Goal: Information Seeking & Learning: Get advice/opinions

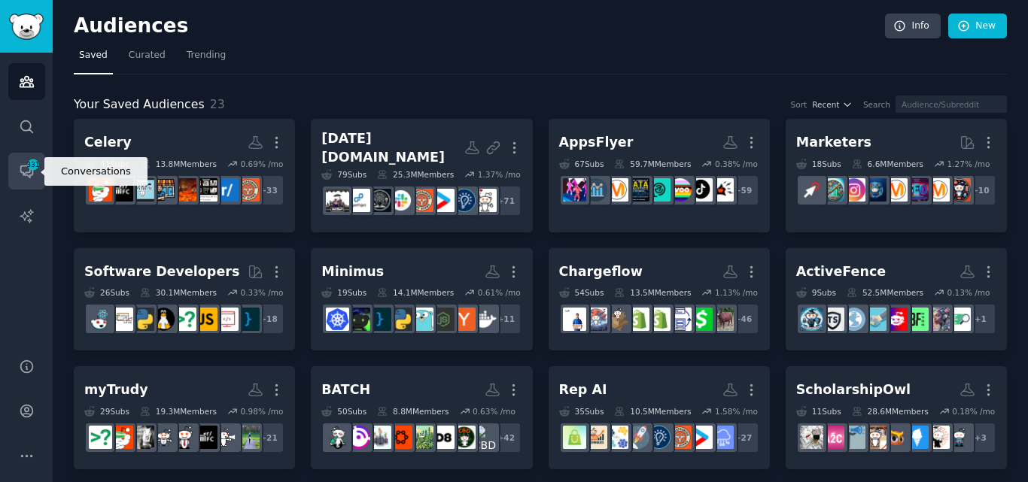
click at [30, 168] on span "331" at bounding box center [33, 164] width 14 height 11
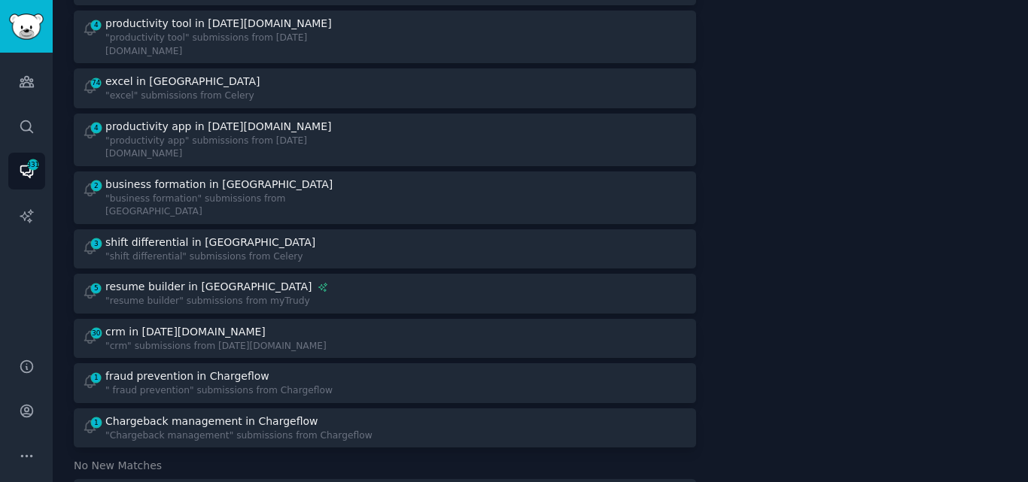
scroll to position [1241, 0]
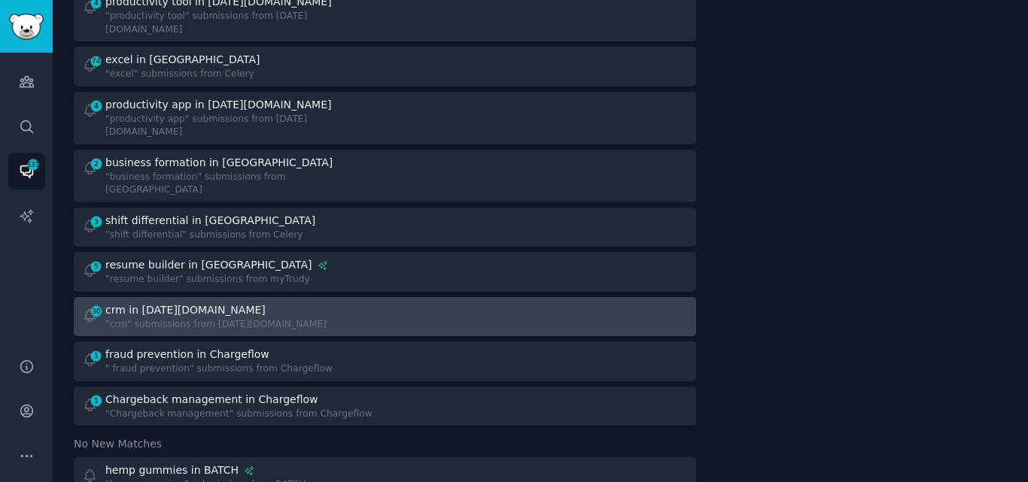
click at [162, 318] on div ""crm" submissions from [DATE][DOMAIN_NAME]" at bounding box center [215, 325] width 221 height 14
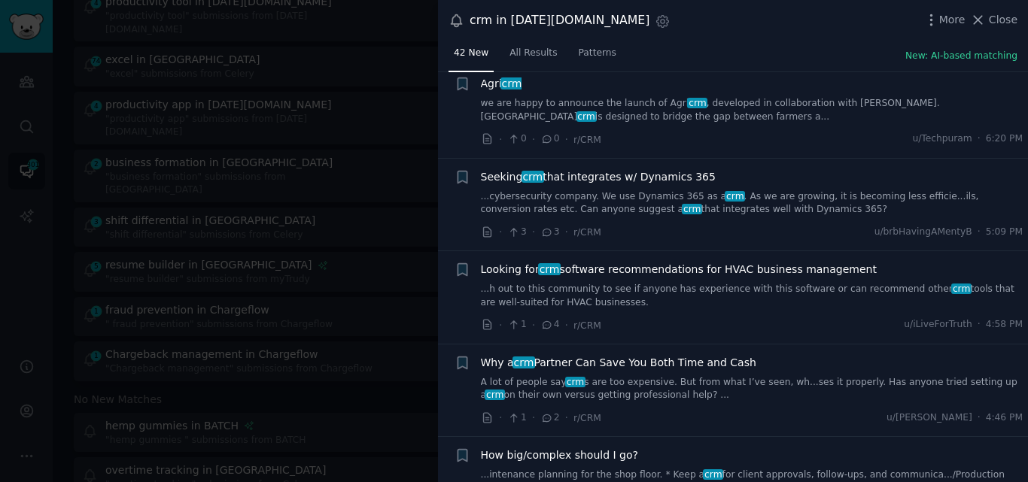
scroll to position [238, 0]
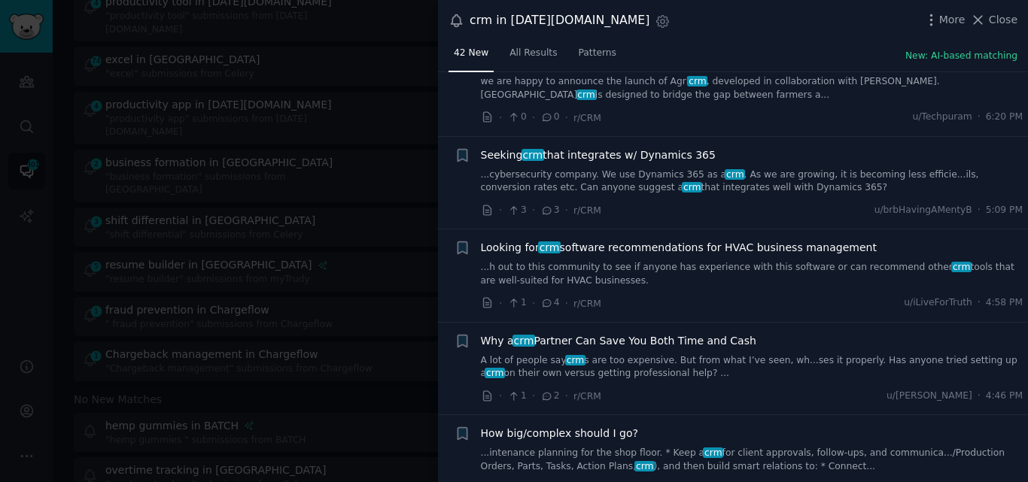
click at [578, 265] on link "...h out to this community to see if anyone has experience with this software o…" at bounding box center [752, 274] width 542 height 26
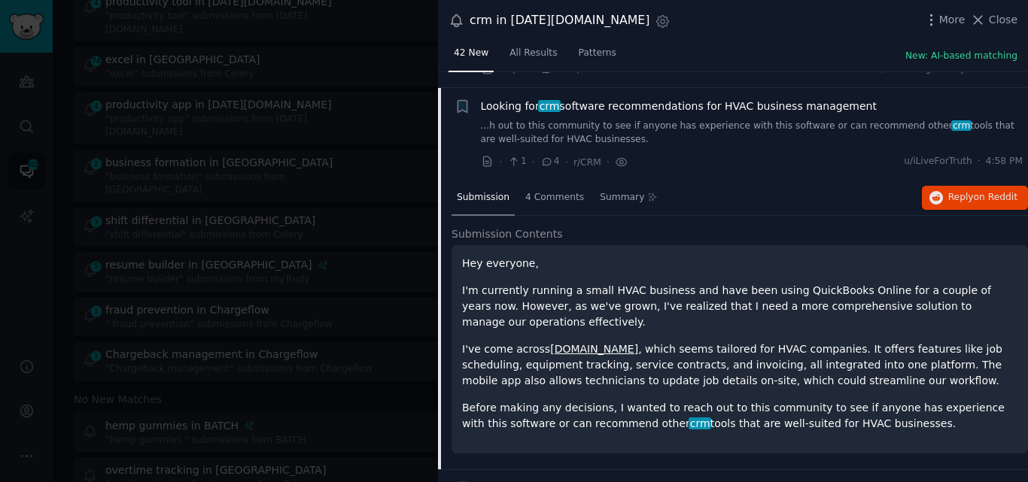
scroll to position [396, 0]
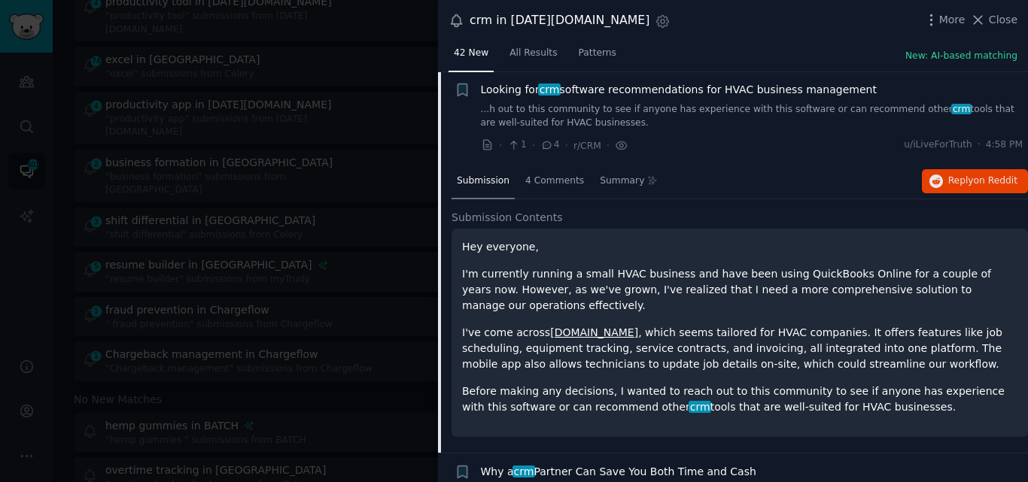
click at [567, 89] on span "Looking for crm software recommendations for HVAC business management" at bounding box center [679, 90] width 396 height 16
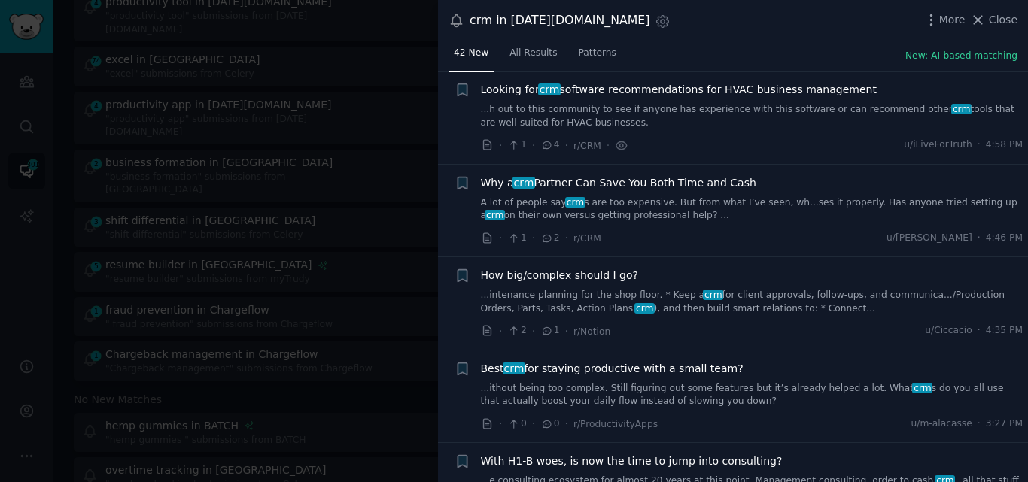
click at [627, 389] on link "...ithout being too complex. Still figuring out some features but it’s already …" at bounding box center [752, 395] width 542 height 26
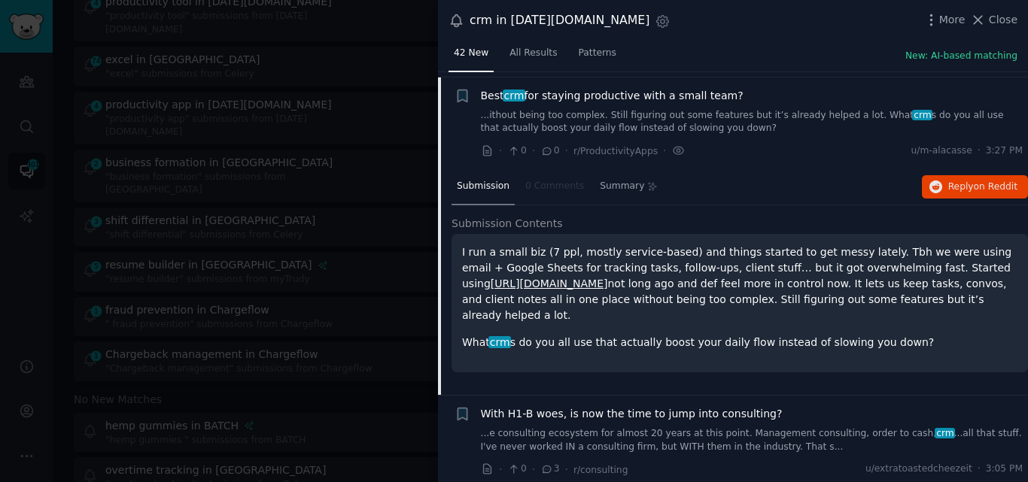
scroll to position [674, 0]
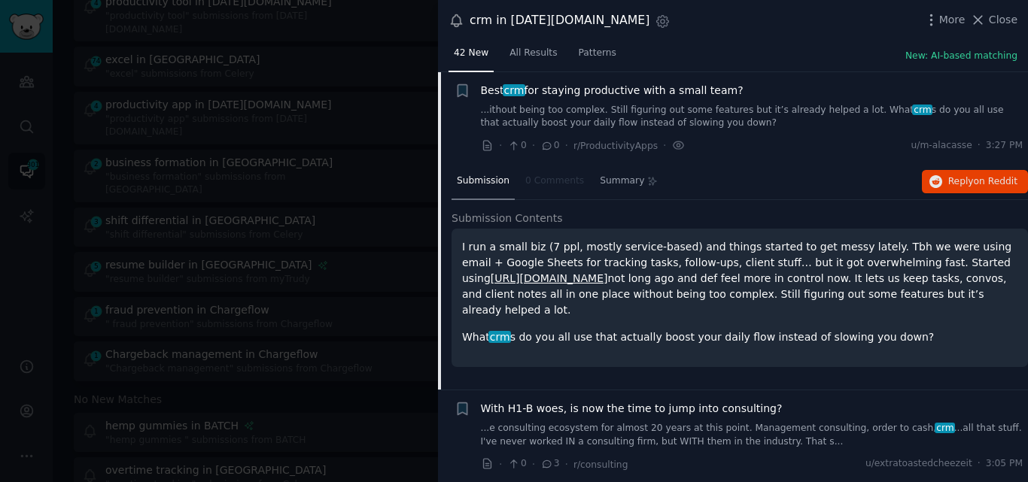
click at [535, 88] on span "Best crm for staying productive with a small team?" at bounding box center [612, 91] width 263 height 16
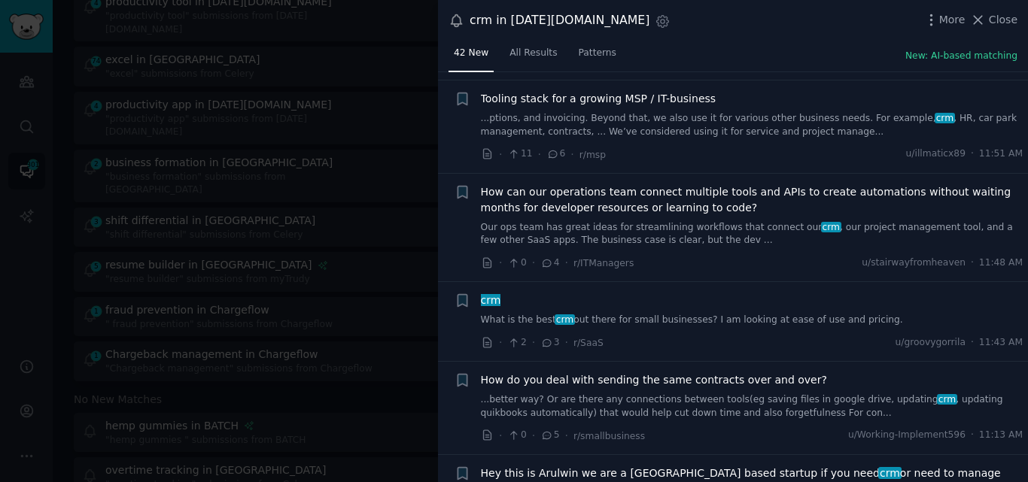
scroll to position [1138, 0]
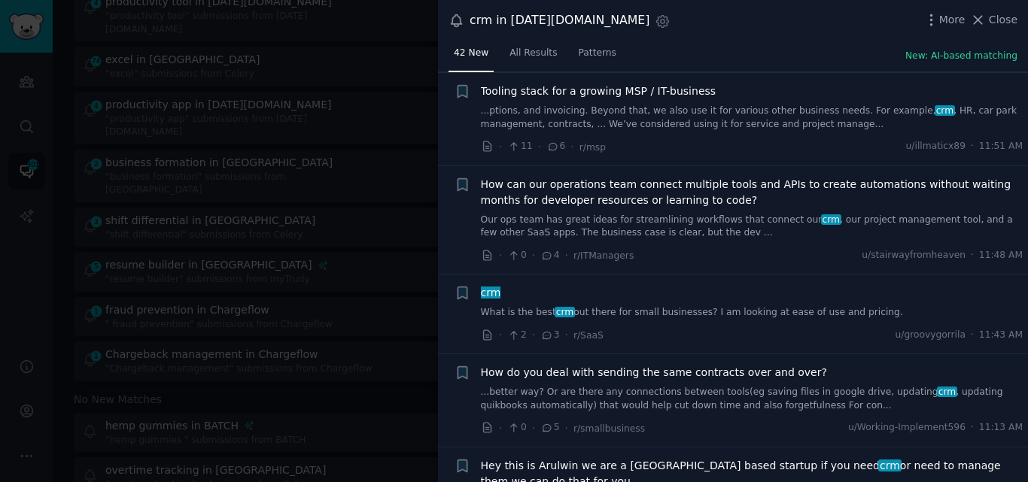
click at [834, 309] on link "What is the best crm out there for small businesses? I am looking at ease of us…" at bounding box center [752, 313] width 542 height 14
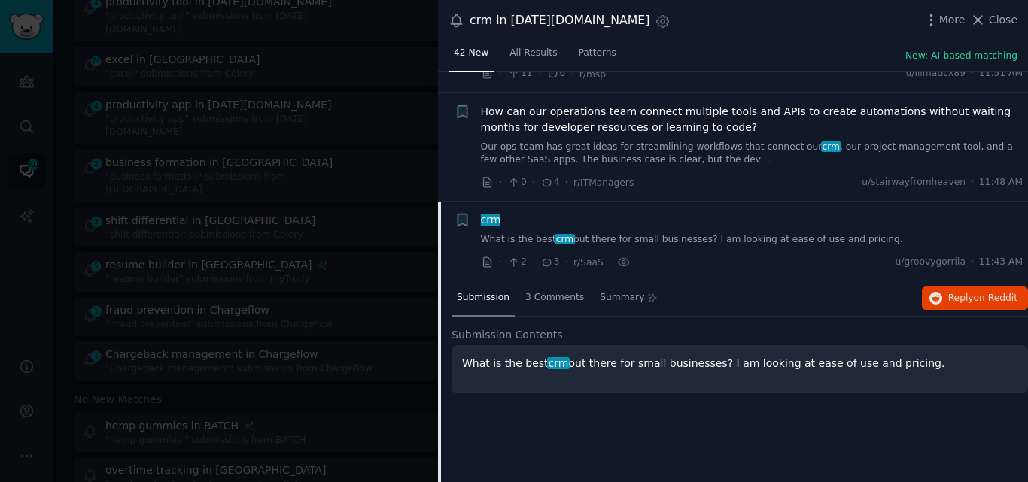
scroll to position [1126, 0]
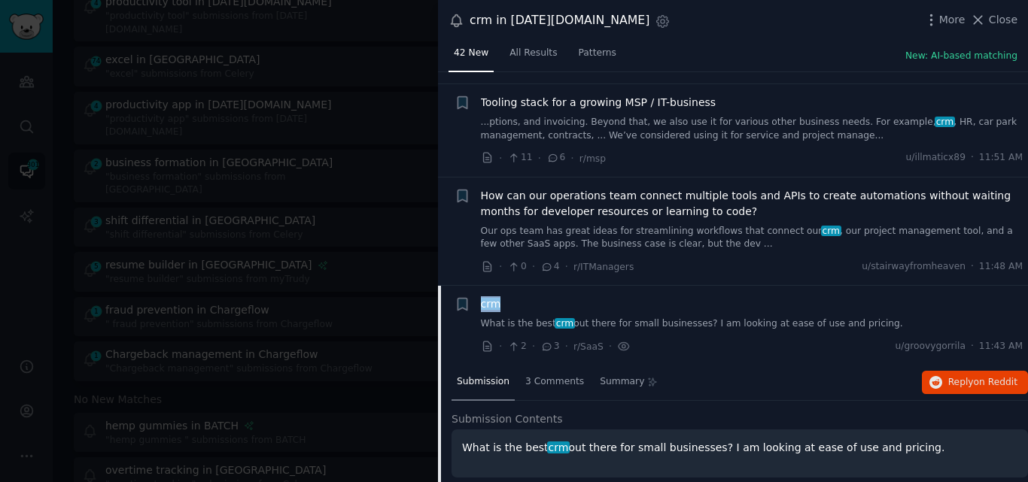
drag, startPoint x: 517, startPoint y: 299, endPoint x: 478, endPoint y: 302, distance: 38.4
click at [478, 302] on div "+ crm What is the best crm out there for small businesses? I am looking at ease…" at bounding box center [738, 325] width 569 height 58
copy span "crm"
click at [487, 305] on span "crm" at bounding box center [490, 304] width 23 height 12
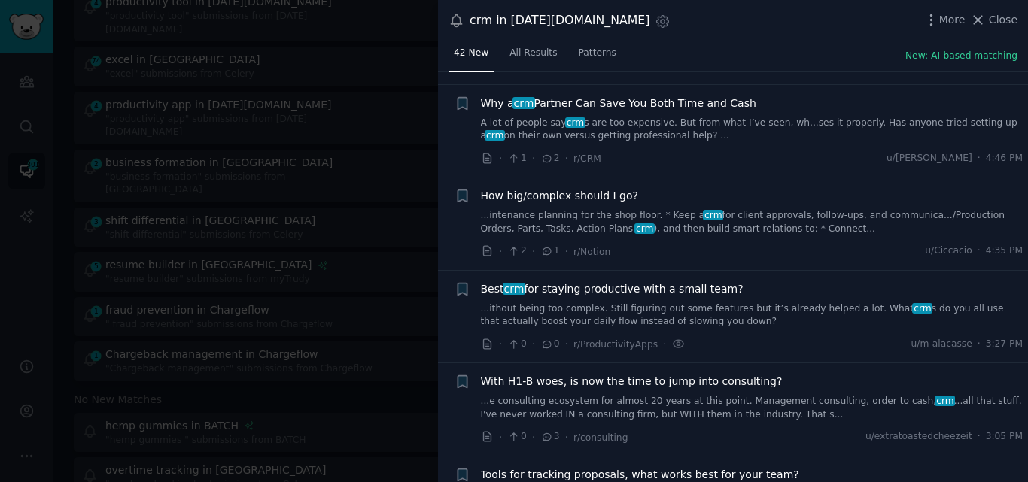
scroll to position [490, 0]
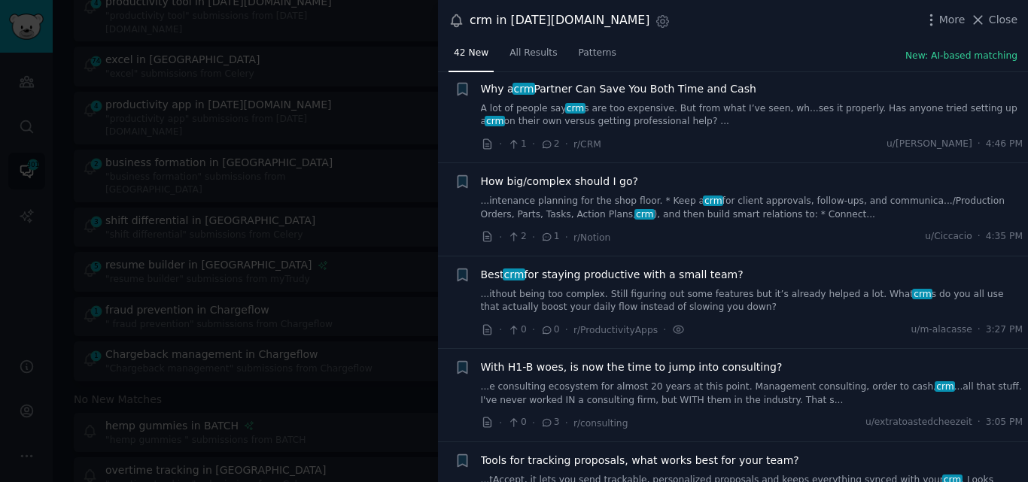
click at [599, 297] on link "...ithout being too complex. Still figuring out some features but it’s already …" at bounding box center [752, 301] width 542 height 26
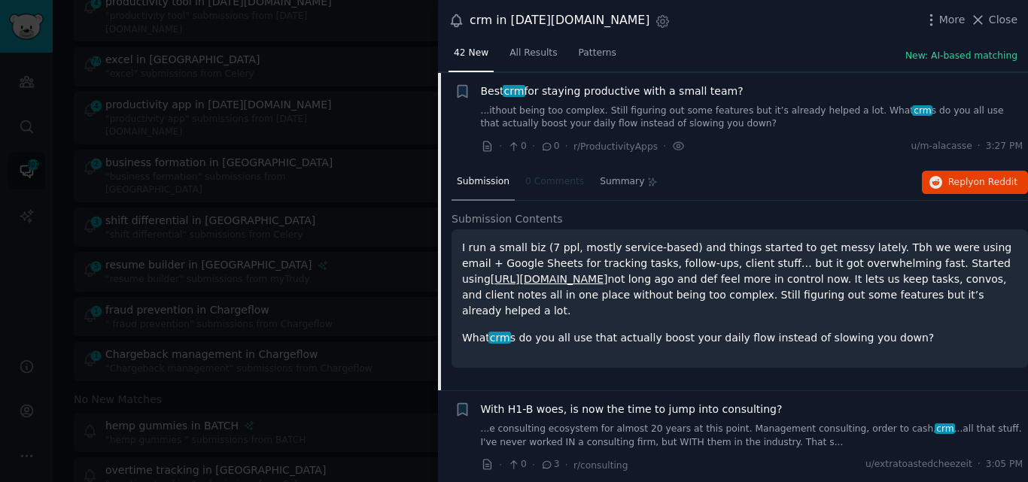
scroll to position [674, 0]
click at [535, 86] on span "Best crm for staying productive with a small team?" at bounding box center [612, 91] width 263 height 16
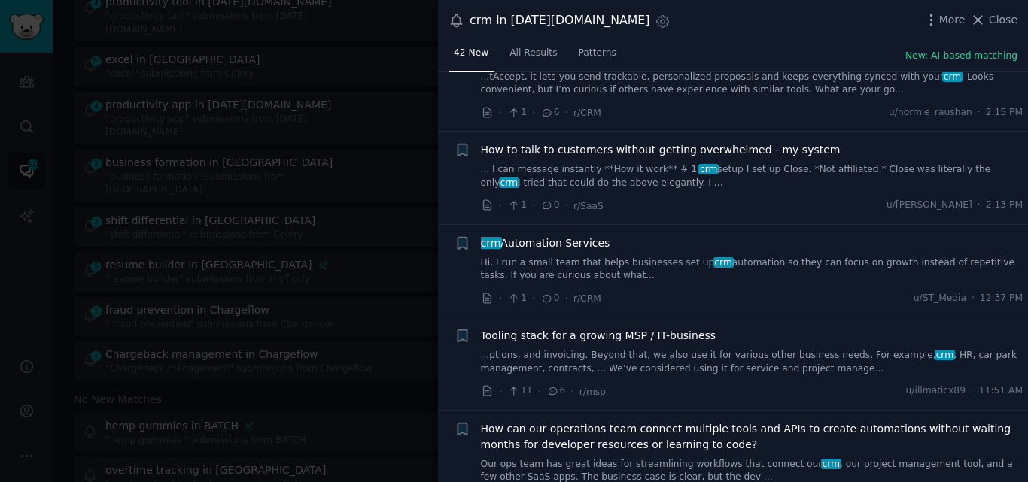
scroll to position [907, 0]
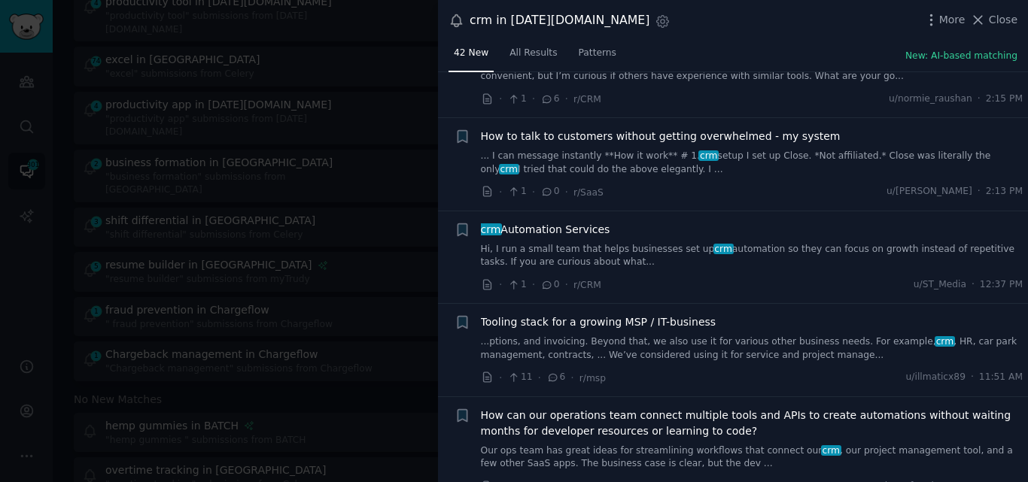
click at [573, 252] on link "Hi, I run a small team that helps businesses set up crm automation so they can …" at bounding box center [752, 256] width 542 height 26
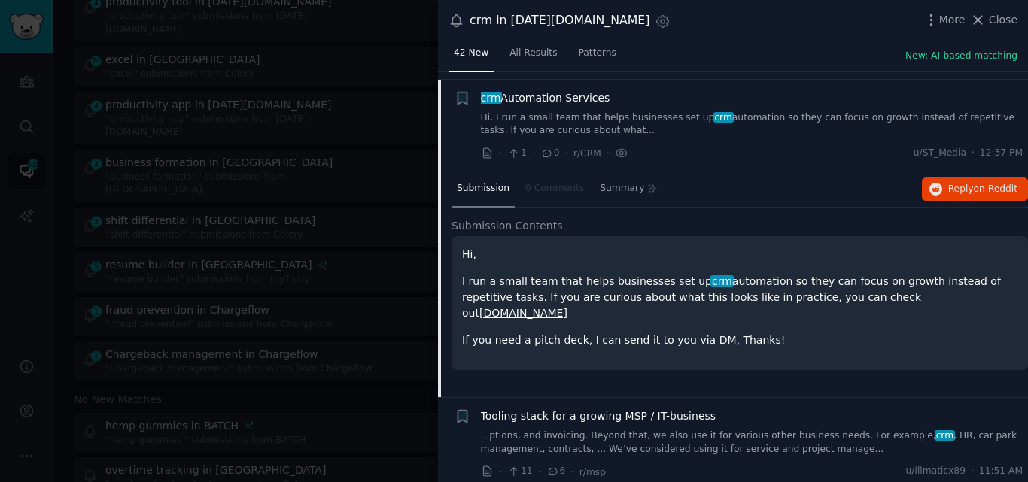
scroll to position [1046, 0]
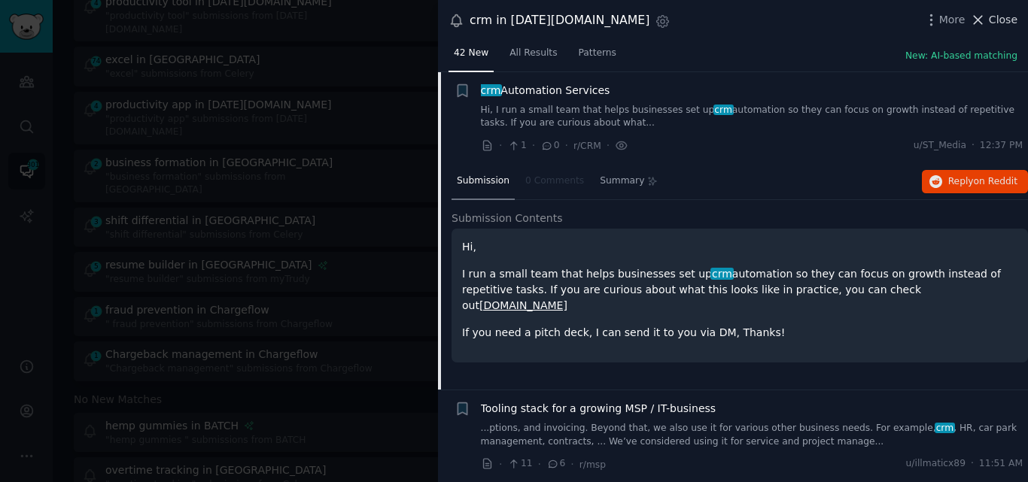
click at [990, 18] on button "Close" at bounding box center [993, 20] width 47 height 16
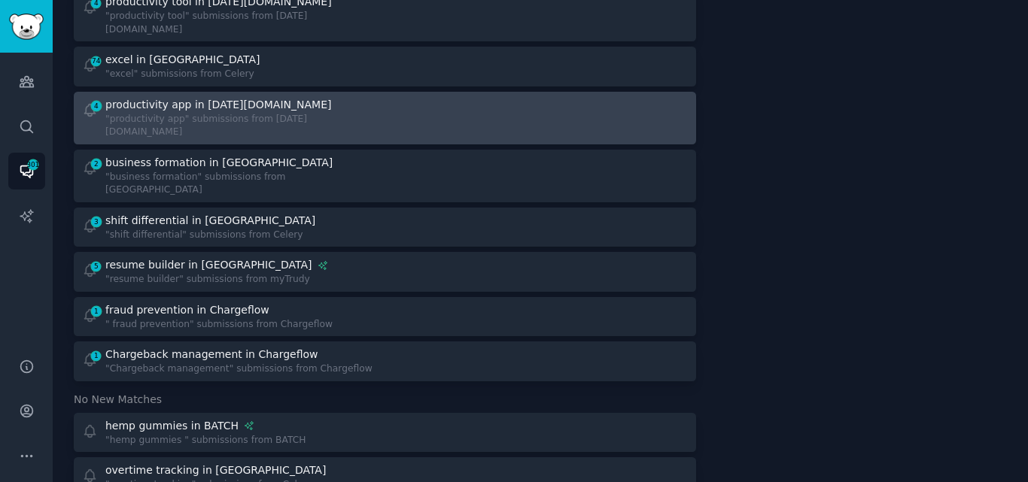
click at [185, 113] on div ""productivity app" submissions from [DATE][DOMAIN_NAME]" at bounding box center [239, 126] width 269 height 26
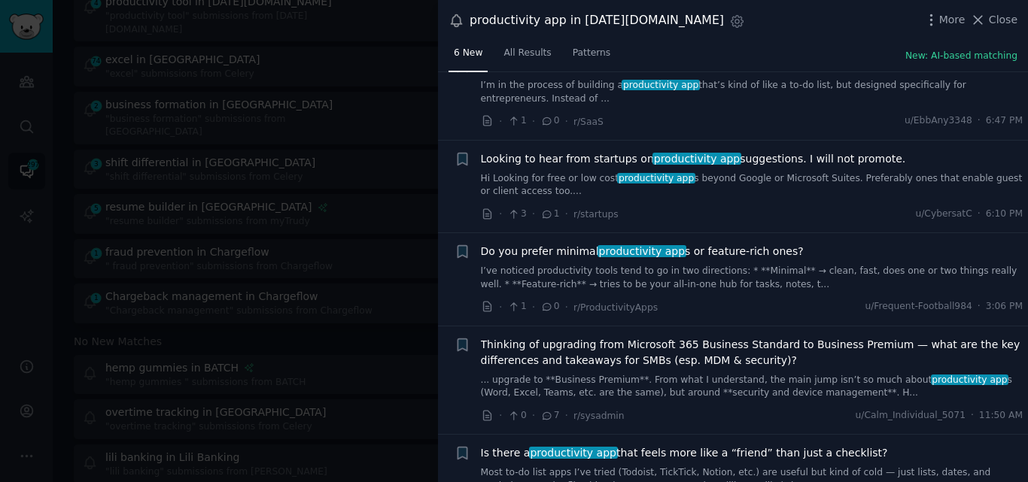
scroll to position [65, 0]
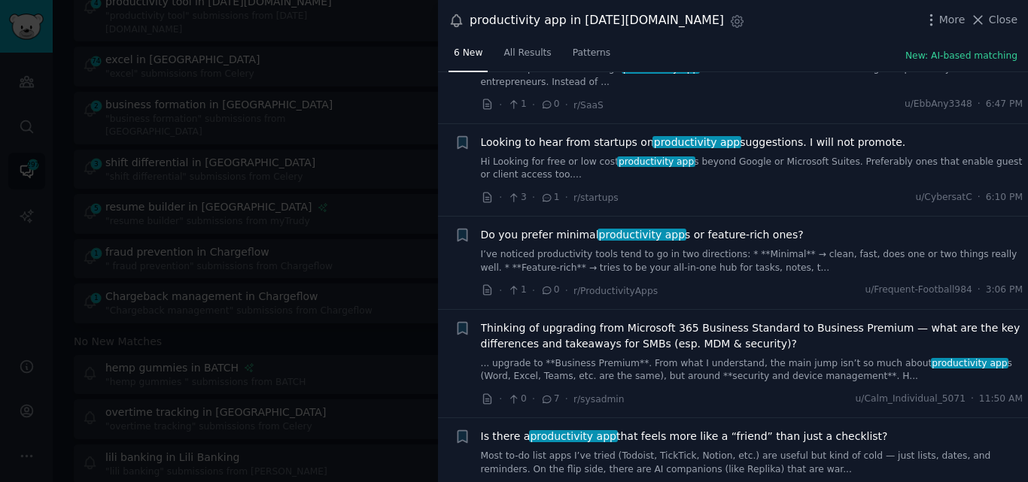
click at [689, 160] on link "Hi Looking for free or low cost productivity app s beyond Google or Microsoft S…" at bounding box center [752, 169] width 542 height 26
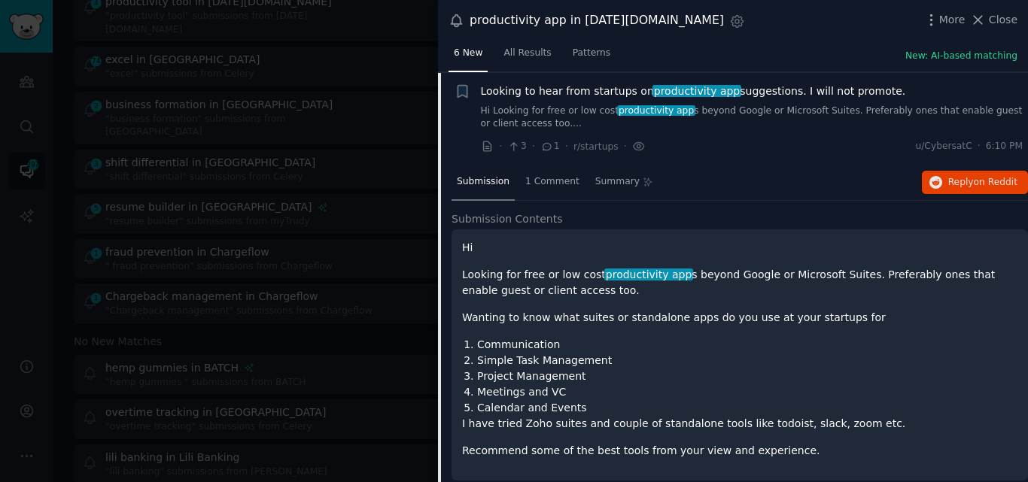
scroll to position [117, 0]
drag, startPoint x: 885, startPoint y: 91, endPoint x: 475, endPoint y: 95, distance: 409.3
click at [475, 95] on div "+ Looking to hear from startups on productivity app suggestions. I will not pro…" at bounding box center [738, 118] width 569 height 71
copy span "Looking to hear from startups on productivity app suggestions. I will not promo…"
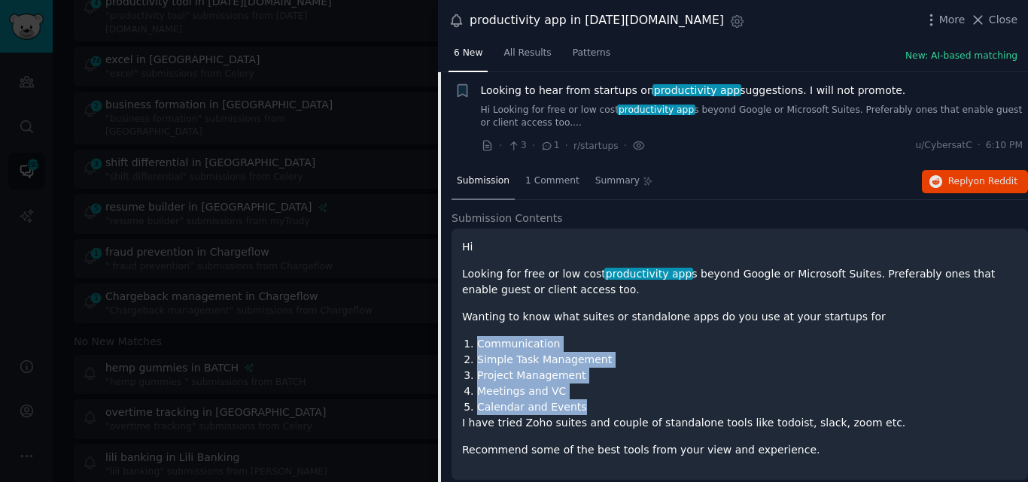
drag, startPoint x: 465, startPoint y: 344, endPoint x: 577, endPoint y: 404, distance: 127.2
click at [577, 404] on ol "Communication Simple Task Management Project Management Meetings and VC Calenda…" at bounding box center [739, 375] width 555 height 79
copy ol "Communication Simple Task Management Project Management Meetings and VC Calenda…"
click at [507, 90] on span "Looking to hear from startups on productivity app suggestions. I will not promo…" at bounding box center [693, 91] width 425 height 16
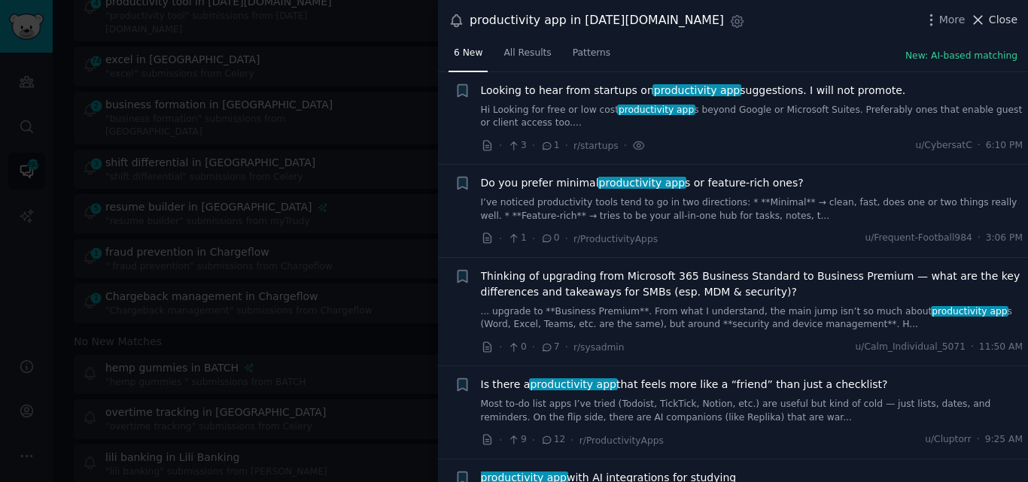
click at [996, 24] on span "Close" at bounding box center [1003, 20] width 29 height 16
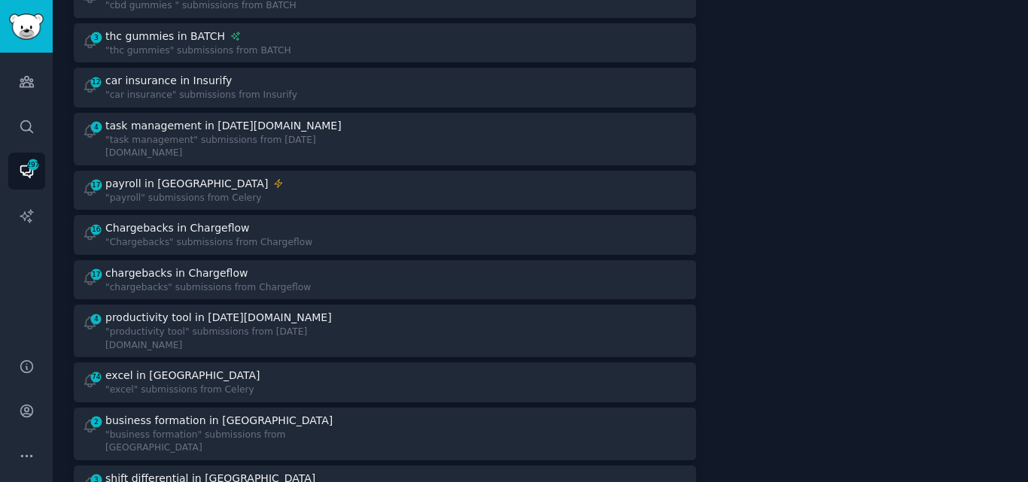
scroll to position [911, 0]
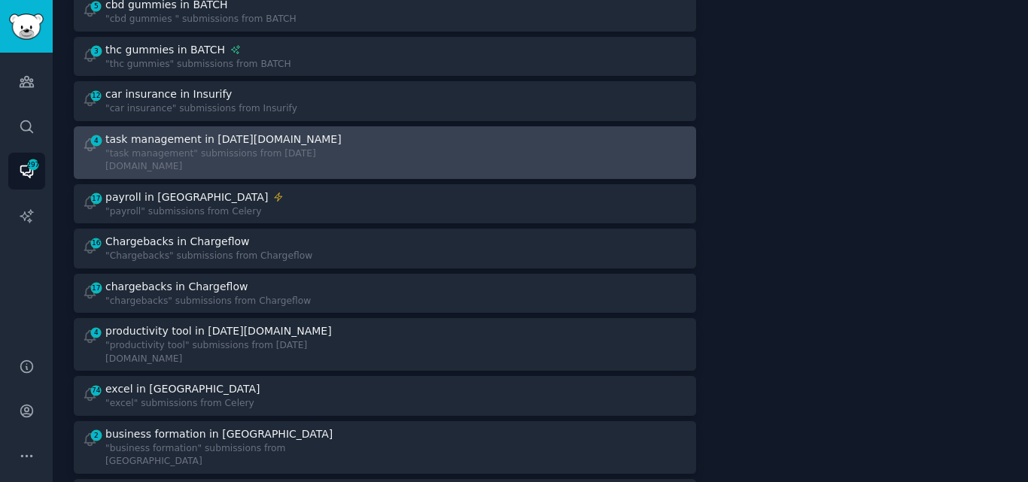
click at [190, 132] on div "task management in [DATE][DOMAIN_NAME]" at bounding box center [223, 140] width 236 height 16
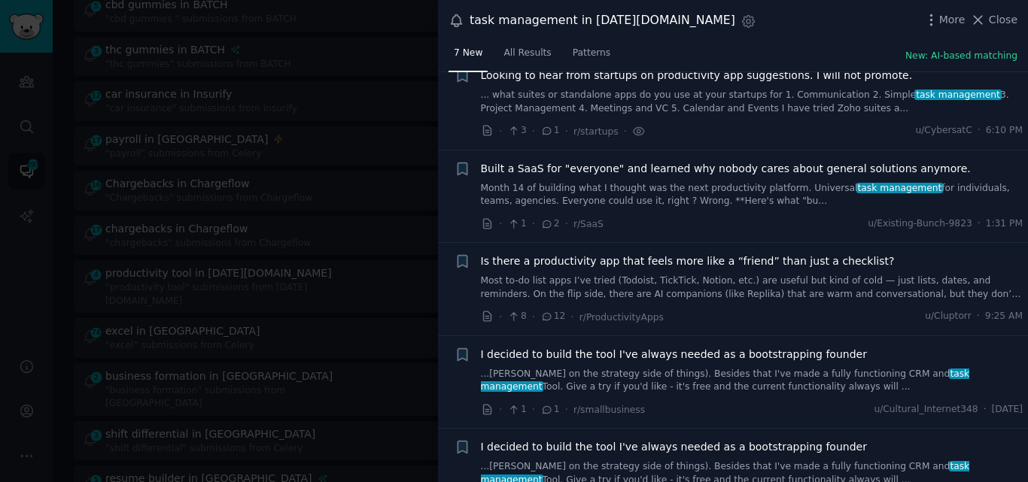
scroll to position [40, 0]
click at [633, 287] on link "Most to-do list apps I’ve tried (Todoist, TickTick, Notion, etc.) are useful bu…" at bounding box center [752, 286] width 542 height 26
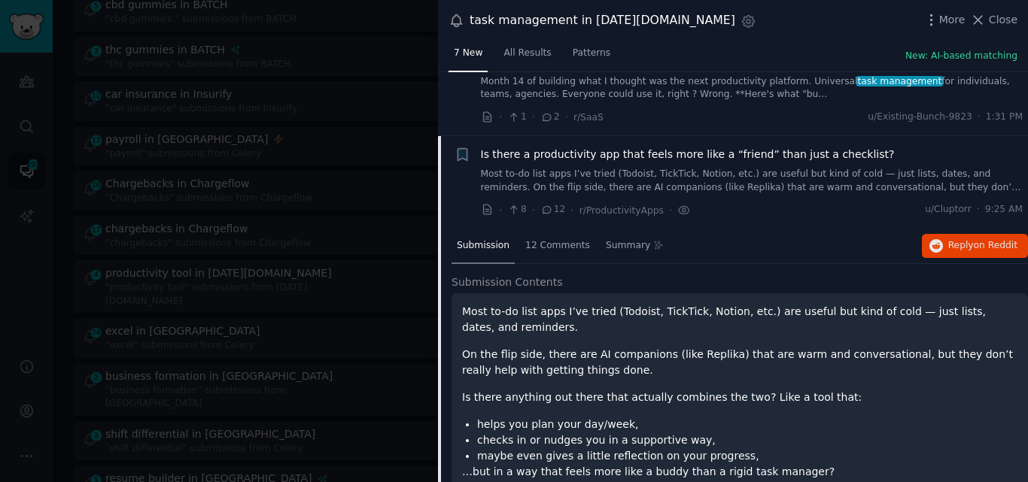
scroll to position [142, 0]
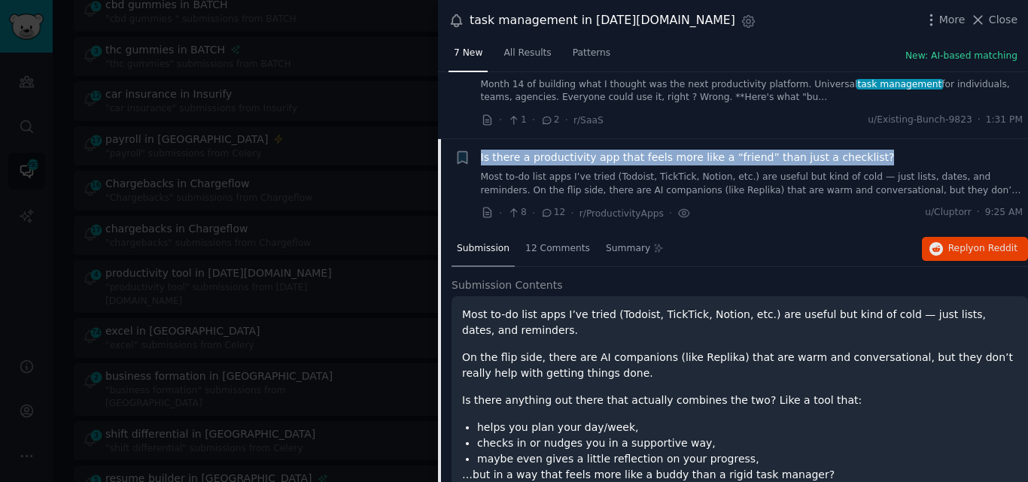
drag, startPoint x: 861, startPoint y: 159, endPoint x: 476, endPoint y: 159, distance: 385.2
click at [476, 159] on div "+ Is there a productivity app that feels more like a “friend” than just a check…" at bounding box center [738, 185] width 569 height 71
copy span "Is there a productivity app that feels more like a “friend” than just a checkli…"
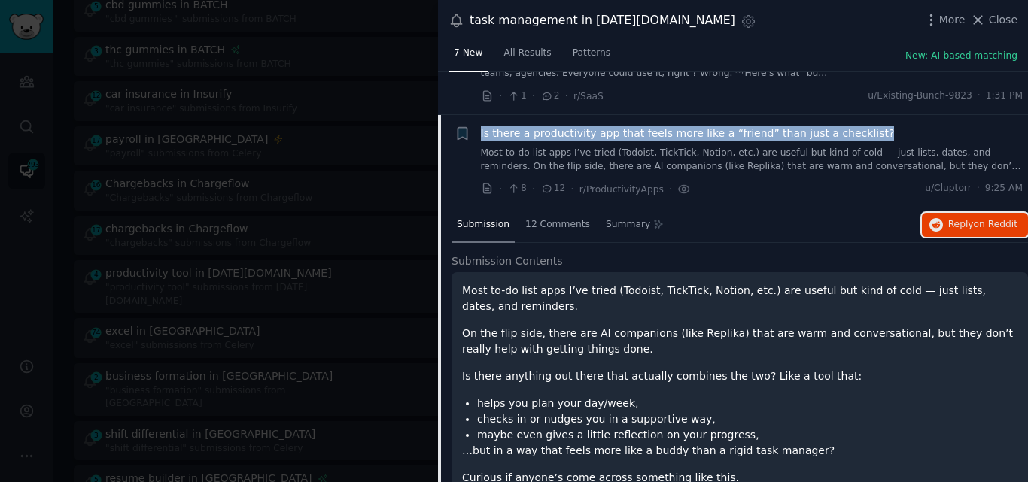
scroll to position [149, 0]
